Goal: Transaction & Acquisition: Purchase product/service

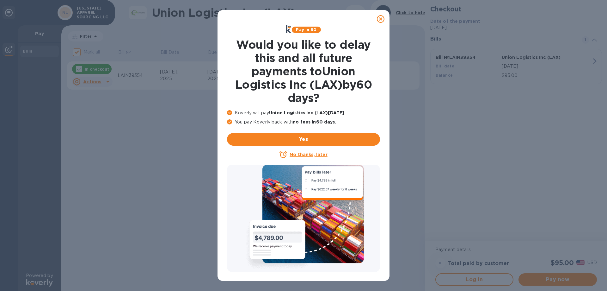
click at [383, 20] on icon at bounding box center [381, 19] width 8 height 8
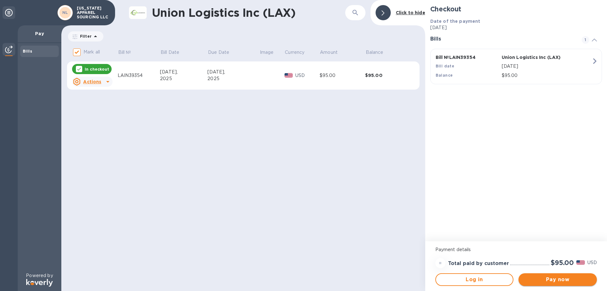
click at [562, 281] on span "Pay now" at bounding box center [558, 279] width 68 height 8
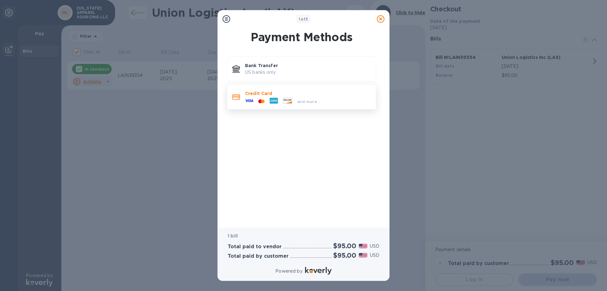
click at [280, 92] on p "Credit Card" at bounding box center [308, 93] width 126 height 6
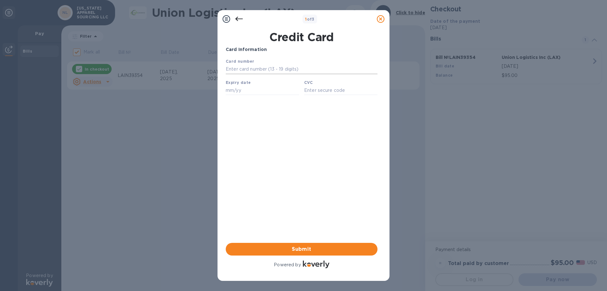
click at [253, 71] on input "text" at bounding box center [302, 69] width 152 height 9
click at [247, 69] on input "text" at bounding box center [302, 69] width 152 height 9
type input "[CREDIT_CARD_NUMBER]"
click at [248, 94] on input "text" at bounding box center [262, 89] width 73 height 9
type input "05/29"
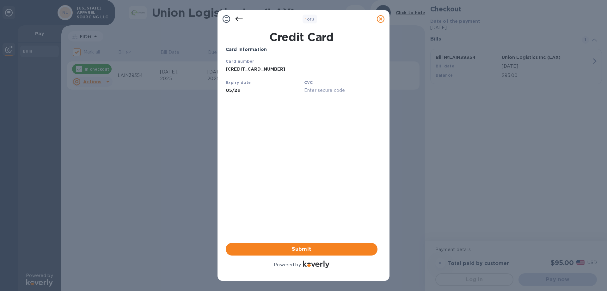
click at [321, 91] on input "text" at bounding box center [340, 89] width 73 height 9
type input "6151"
click at [302, 248] on span "Submit" at bounding box center [302, 249] width 142 height 8
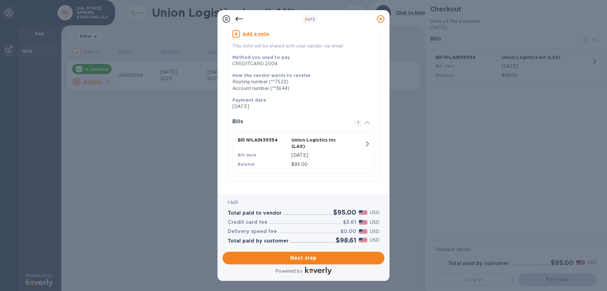
scroll to position [55, 0]
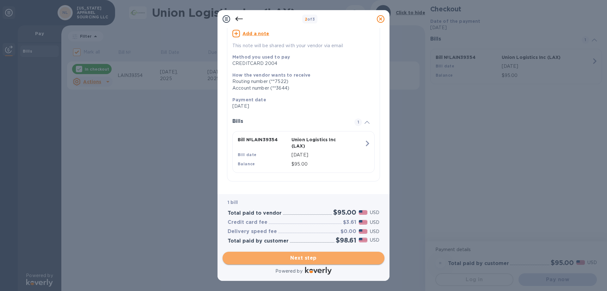
click at [317, 255] on span "Next step" at bounding box center [304, 258] width 152 height 8
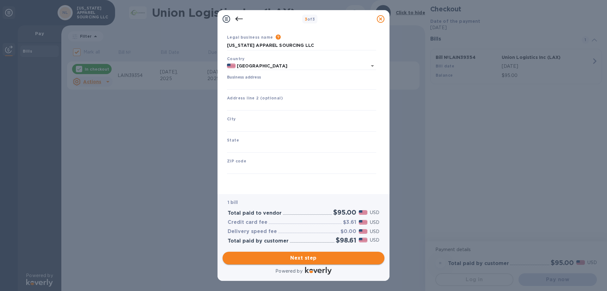
scroll to position [19, 0]
click at [261, 84] on input "Business address" at bounding box center [301, 84] width 149 height 9
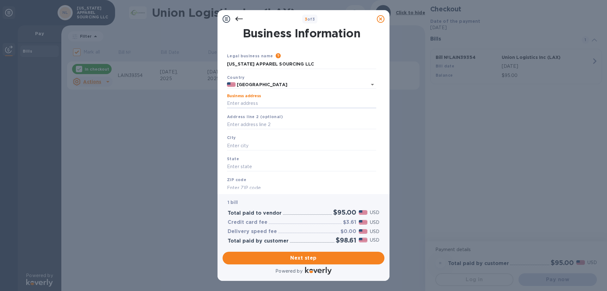
type input "1407 [GEOGRAPHIC_DATA]"
click at [253, 144] on input "text" at bounding box center [301, 145] width 149 height 9
type input "[US_STATE]"
click button "Save" at bounding box center [0, 0] width 0 height 0
click at [256, 163] on input "text" at bounding box center [301, 166] width 149 height 9
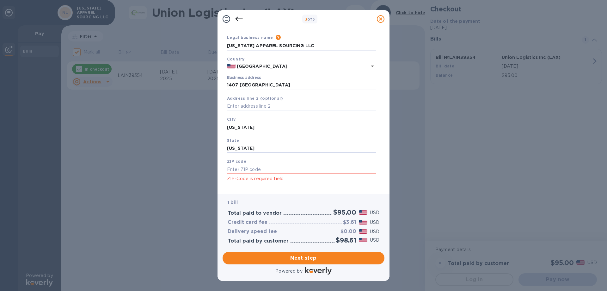
scroll to position [27, 0]
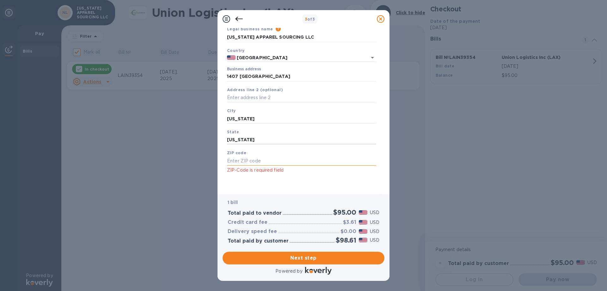
type input "[US_STATE]"
click at [274, 159] on input "text" at bounding box center [301, 160] width 149 height 9
type input "10018"
click at [343, 174] on div "ZIP code 10018 ZIP-Code is required field" at bounding box center [302, 161] width 154 height 29
click at [323, 175] on div "ZIP code 10018 ZIP-Code is required field" at bounding box center [302, 161] width 154 height 29
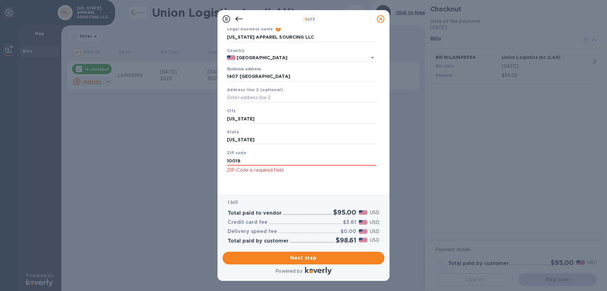
click at [383, 184] on div "Business Information Legal business name Please provide the legal name that app…" at bounding box center [304, 111] width 172 height 166
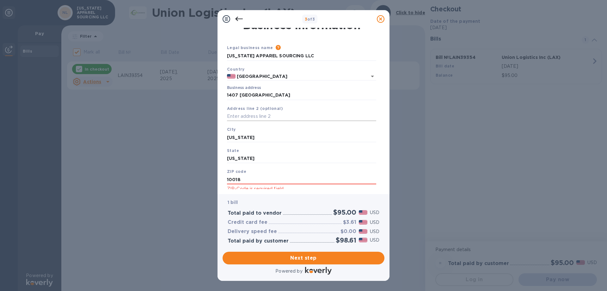
scroll to position [0, 0]
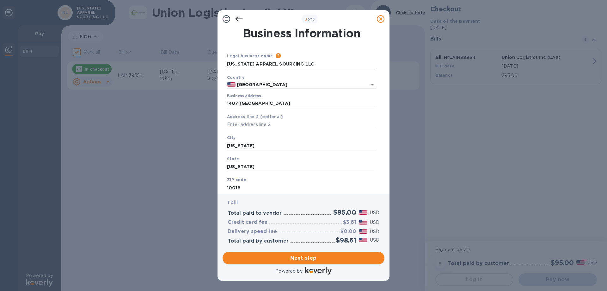
click at [318, 63] on input "[US_STATE] APPAREL SOURCING LLC" at bounding box center [301, 63] width 149 height 9
drag, startPoint x: 322, startPoint y: 65, endPoint x: 102, endPoint y: 64, distance: 220.1
click at [102, 64] on div "3 of 3 Business Information Legal business name Please provide the legal name t…" at bounding box center [303, 145] width 607 height 291
type input "iBERIA FASHION LLC"
click at [253, 122] on input "text" at bounding box center [301, 124] width 149 height 9
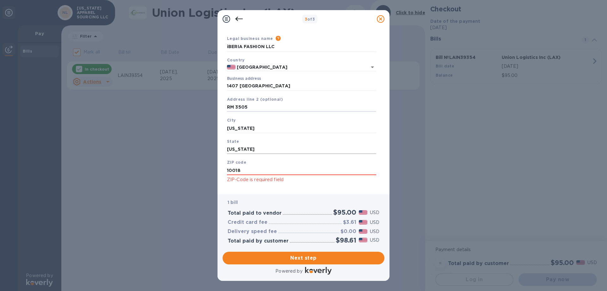
scroll to position [27, 0]
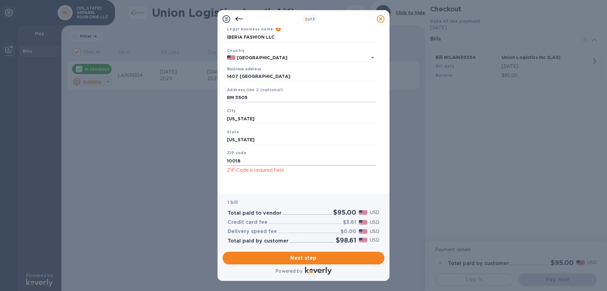
type input "RM 3505"
click at [253, 160] on input "10018" at bounding box center [301, 160] width 149 height 9
click at [280, 193] on div "1 bill Total paid to vendor $95.00 USD Credit card fee $3.61 USD Delivery speed…" at bounding box center [303, 221] width 164 height 57
click at [321, 261] on span "Next step" at bounding box center [304, 258] width 152 height 8
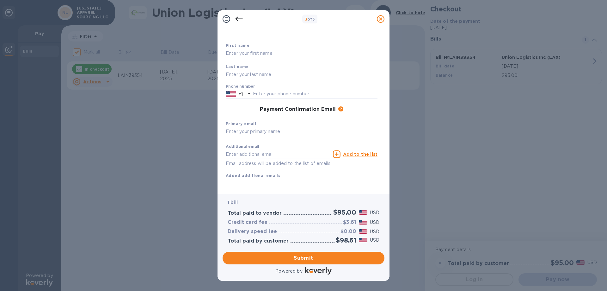
click at [278, 52] on input "text" at bounding box center [302, 53] width 152 height 9
type input "WEI"
click at [271, 74] on input "text" at bounding box center [302, 74] width 152 height 9
type input "DAI"
click at [285, 118] on div "Primary email" at bounding box center [301, 128] width 157 height 21
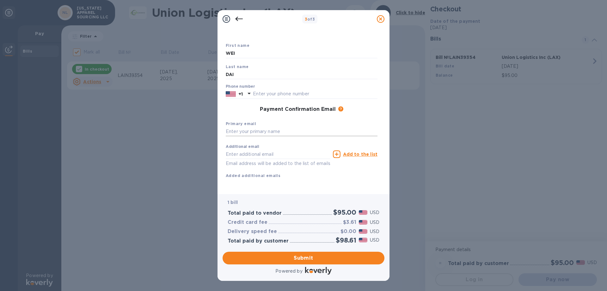
click at [261, 129] on input "text" at bounding box center [302, 131] width 152 height 9
type input "I"
type input "[EMAIL_ADDRESS][DOMAIN_NAME]"
click at [296, 152] on input "text" at bounding box center [278, 153] width 105 height 9
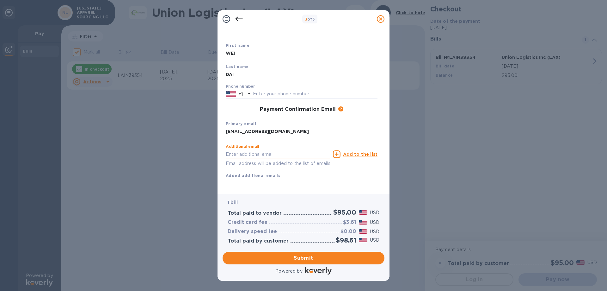
click at [290, 149] on input "text" at bounding box center [278, 153] width 105 height 9
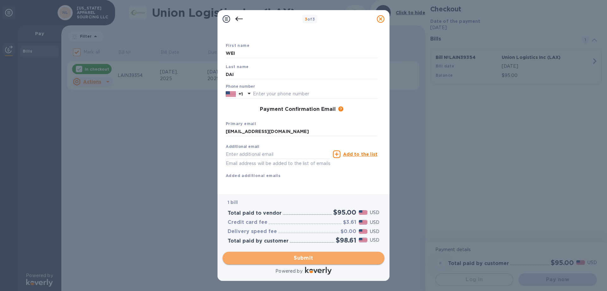
click at [309, 259] on span "Submit" at bounding box center [304, 258] width 152 height 8
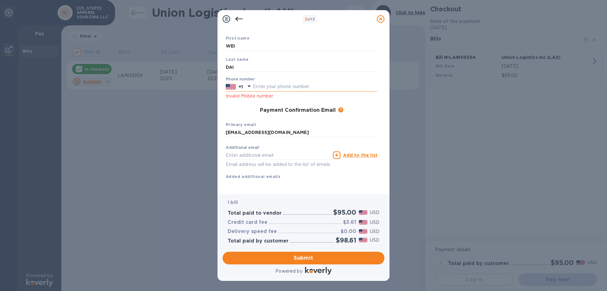
click at [279, 84] on input "text" at bounding box center [315, 86] width 125 height 9
click at [290, 96] on p "Invalid Mobile number" at bounding box center [302, 95] width 152 height 7
click at [242, 95] on p "Invalid Mobile number" at bounding box center [302, 95] width 152 height 7
click at [261, 87] on input "2138863777" at bounding box center [315, 86] width 125 height 9
click at [285, 82] on input "2138863777" at bounding box center [315, 86] width 125 height 9
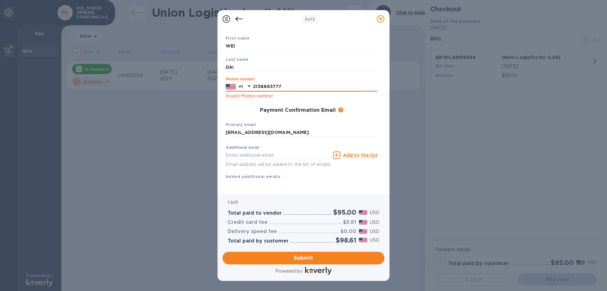
drag, startPoint x: 285, startPoint y: 83, endPoint x: 155, endPoint y: 95, distance: 130.8
click at [155, 95] on div "3 of 3 Payment Contact Information First name [PERSON_NAME] Last name DAI Phone…" at bounding box center [303, 145] width 607 height 291
type input "2138863777"
click at [296, 68] on input "DAI" at bounding box center [302, 66] width 152 height 9
click at [298, 46] on input "WEI" at bounding box center [302, 45] width 152 height 9
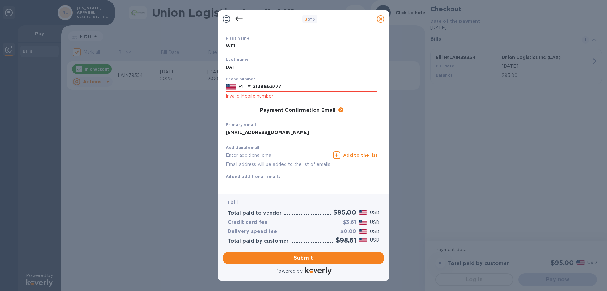
click at [352, 125] on div "Primary email [EMAIL_ADDRESS][DOMAIN_NAME]" at bounding box center [301, 129] width 157 height 21
click at [287, 260] on span "Submit" at bounding box center [304, 258] width 152 height 8
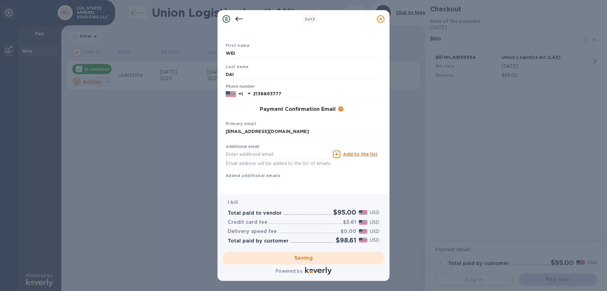
checkbox input "false"
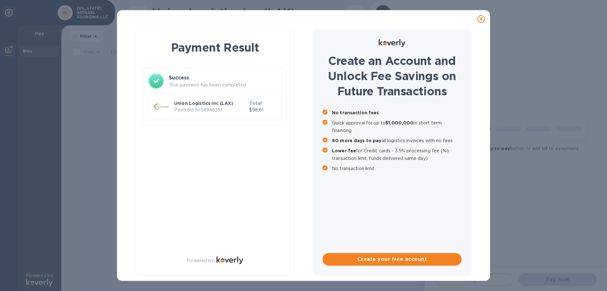
scroll to position [0, 0]
